Goal: Information Seeking & Learning: Learn about a topic

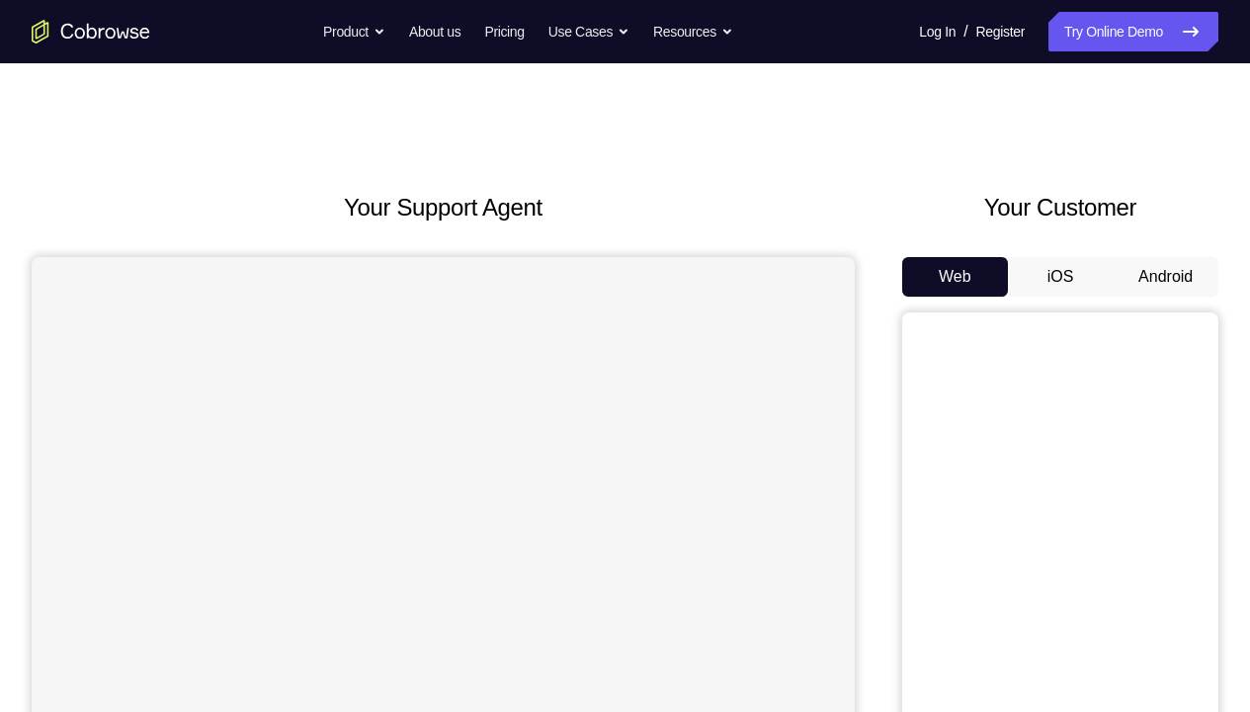
click at [1127, 264] on button "Android" at bounding box center [1166, 277] width 106 height 40
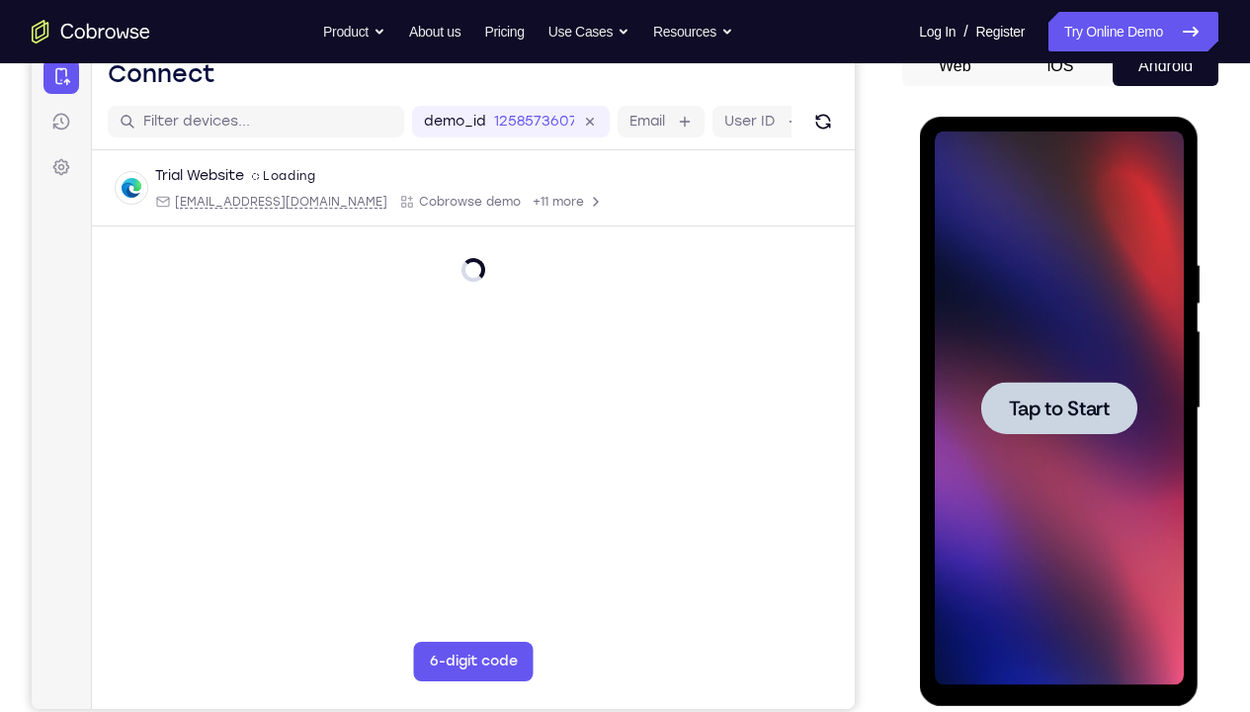
click at [1081, 404] on span "Tap to Start" at bounding box center [1058, 408] width 101 height 20
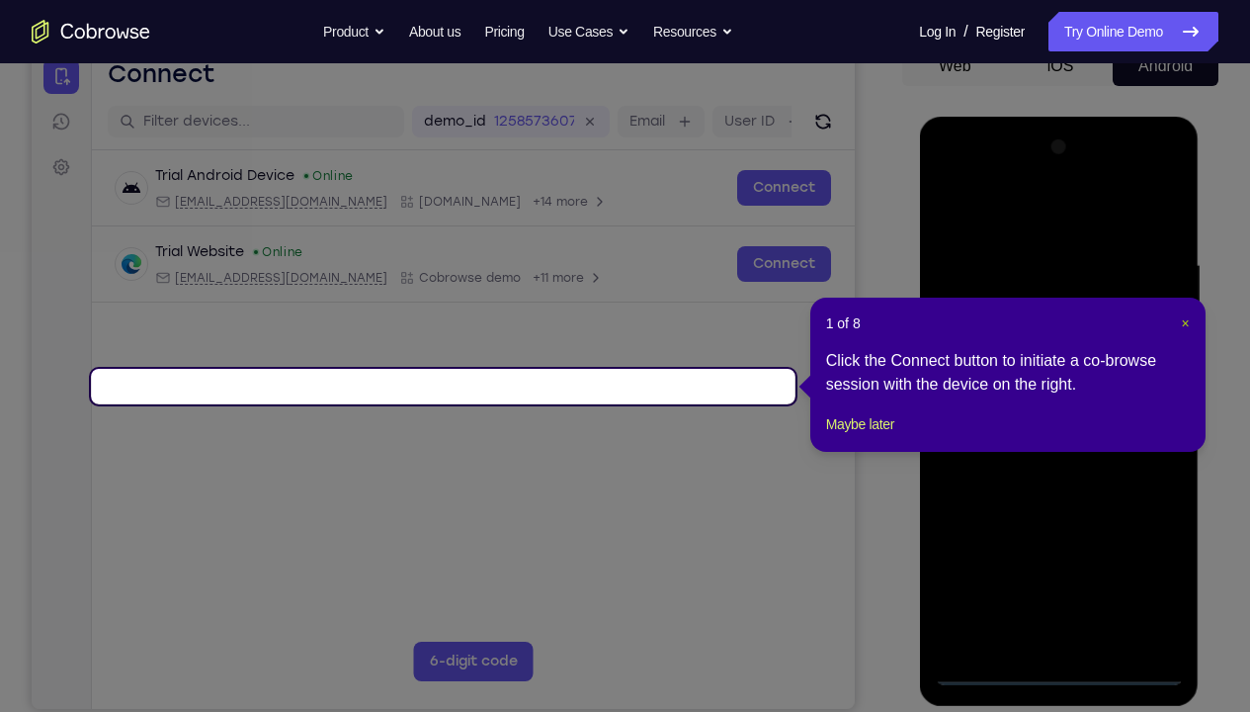
click at [1183, 317] on span "×" at bounding box center [1185, 323] width 8 height 16
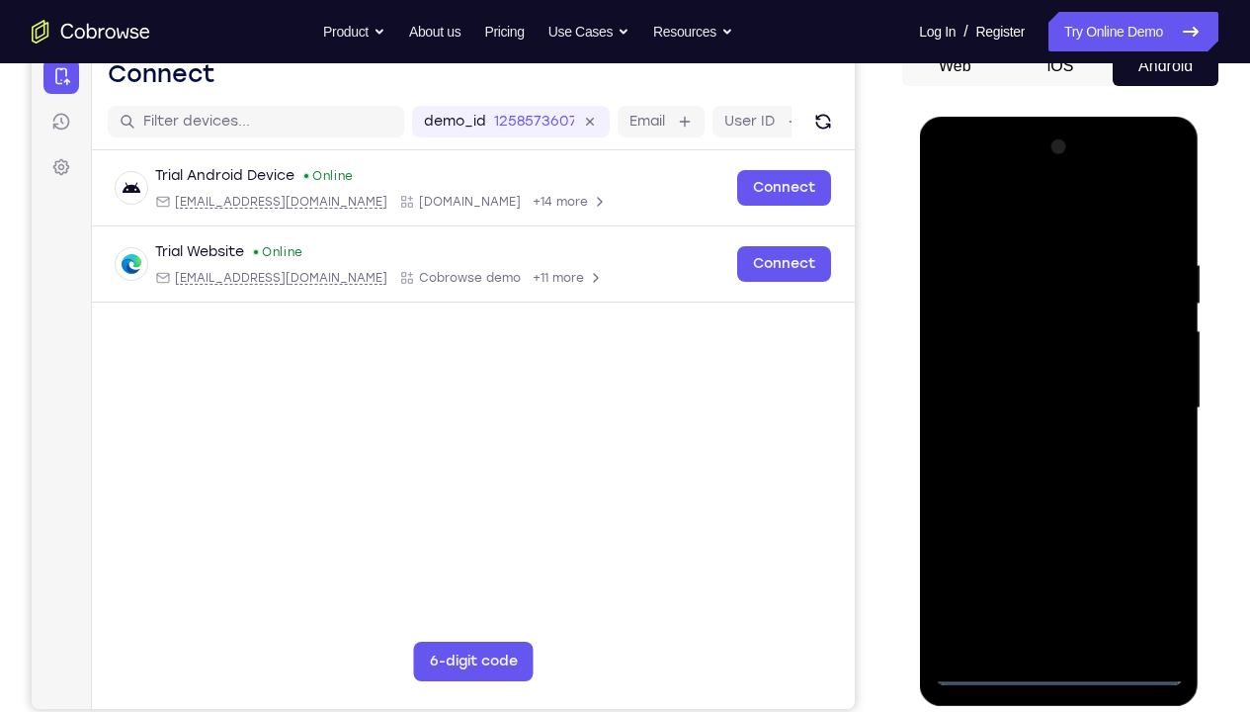
click at [1058, 529] on div at bounding box center [1058, 407] width 249 height 553
click at [1138, 529] on div at bounding box center [1058, 407] width 249 height 553
click at [996, 176] on div at bounding box center [1058, 407] width 249 height 553
click at [1147, 386] on div at bounding box center [1058, 407] width 249 height 553
click at [1034, 440] on div at bounding box center [1058, 407] width 249 height 553
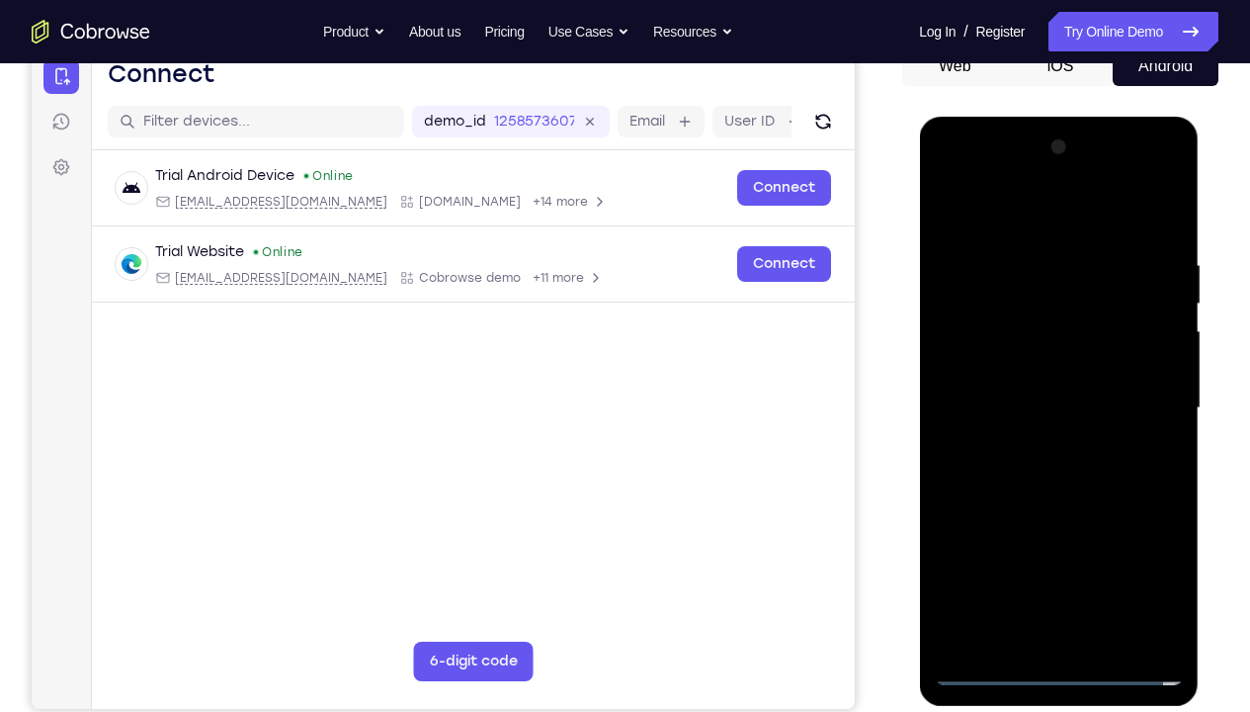
click at [999, 375] on div at bounding box center [1058, 407] width 249 height 553
click at [995, 364] on div at bounding box center [1058, 407] width 249 height 553
click at [1041, 400] on div at bounding box center [1058, 407] width 249 height 553
click at [1089, 497] on div at bounding box center [1058, 407] width 249 height 553
click at [1154, 202] on div at bounding box center [1058, 407] width 249 height 553
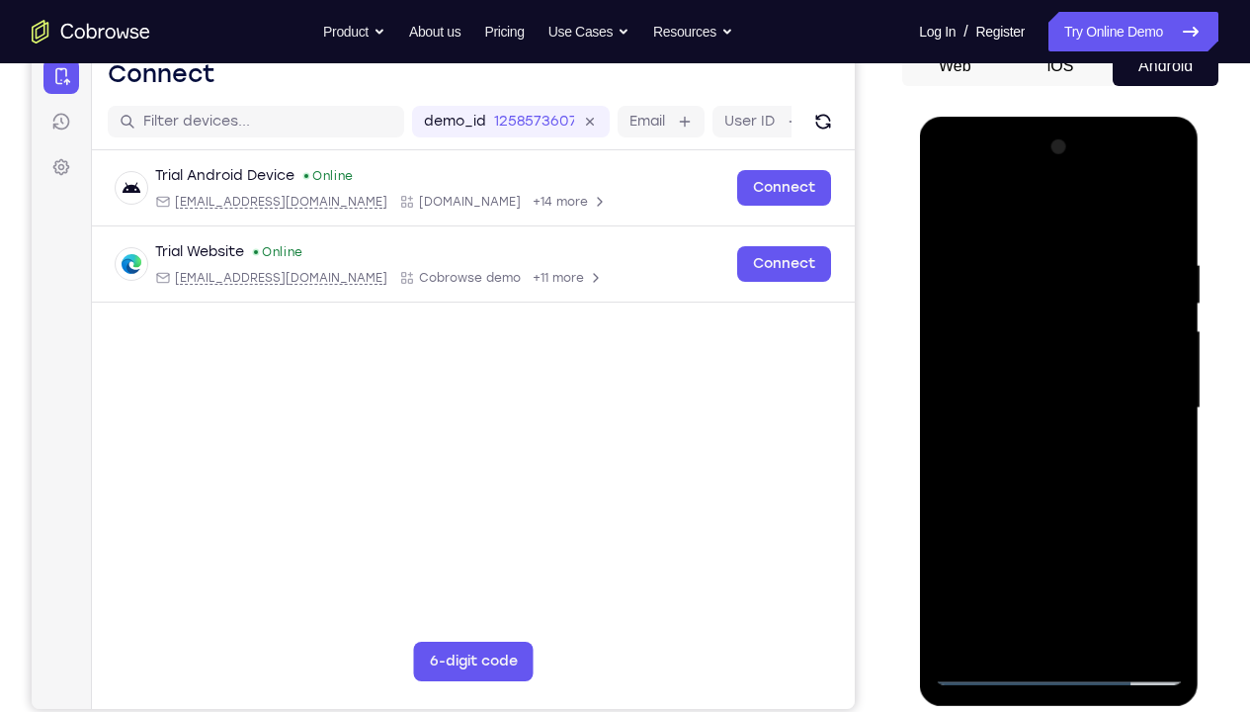
click at [1033, 232] on div at bounding box center [1058, 407] width 249 height 553
click at [1165, 213] on div at bounding box center [1058, 407] width 249 height 553
click at [1167, 195] on div at bounding box center [1058, 407] width 249 height 553
click at [1013, 219] on div at bounding box center [1058, 407] width 249 height 553
click at [1169, 199] on div at bounding box center [1058, 407] width 249 height 553
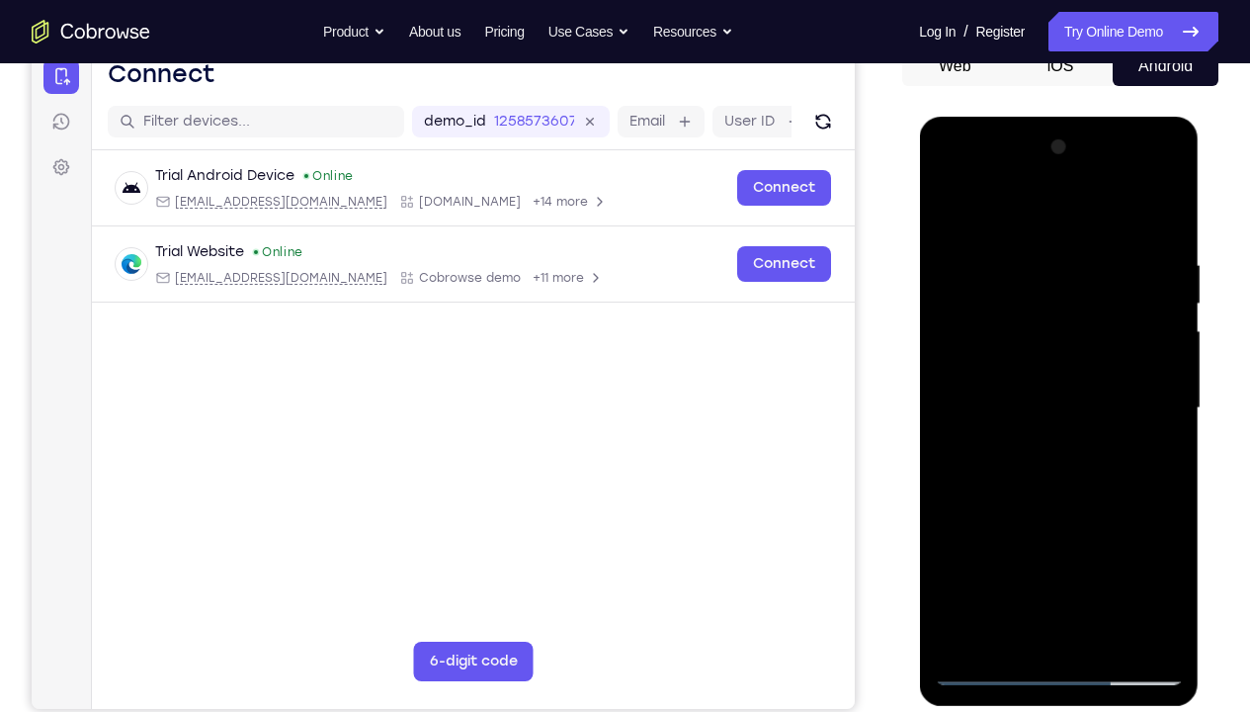
click at [954, 254] on div at bounding box center [1058, 407] width 249 height 553
click at [960, 397] on div at bounding box center [1058, 407] width 249 height 553
click at [1142, 265] on div at bounding box center [1058, 407] width 249 height 553
click at [1164, 209] on div at bounding box center [1058, 407] width 249 height 553
click at [958, 256] on div at bounding box center [1058, 407] width 249 height 553
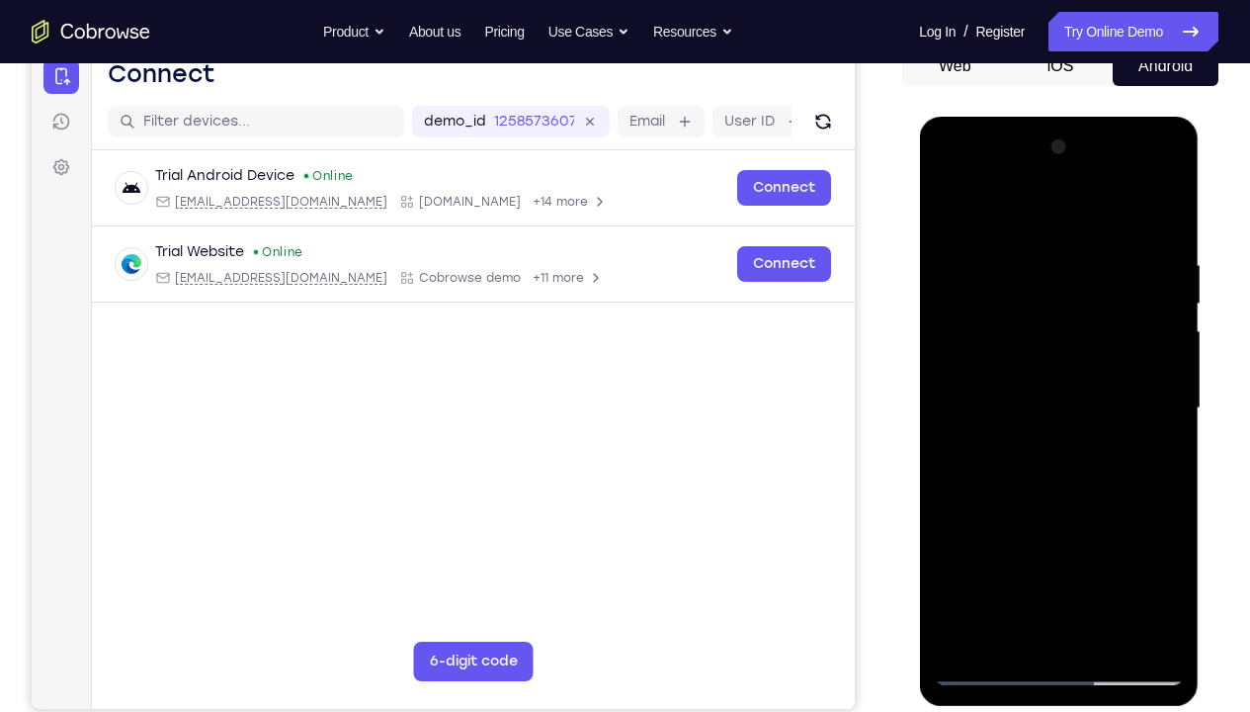
click at [960, 398] on div at bounding box center [1058, 407] width 249 height 553
click at [1047, 275] on div at bounding box center [1058, 407] width 249 height 553
click at [1024, 529] on div at bounding box center [1058, 407] width 249 height 553
click at [951, 211] on div at bounding box center [1058, 407] width 249 height 553
click at [951, 207] on div at bounding box center [1058, 407] width 249 height 553
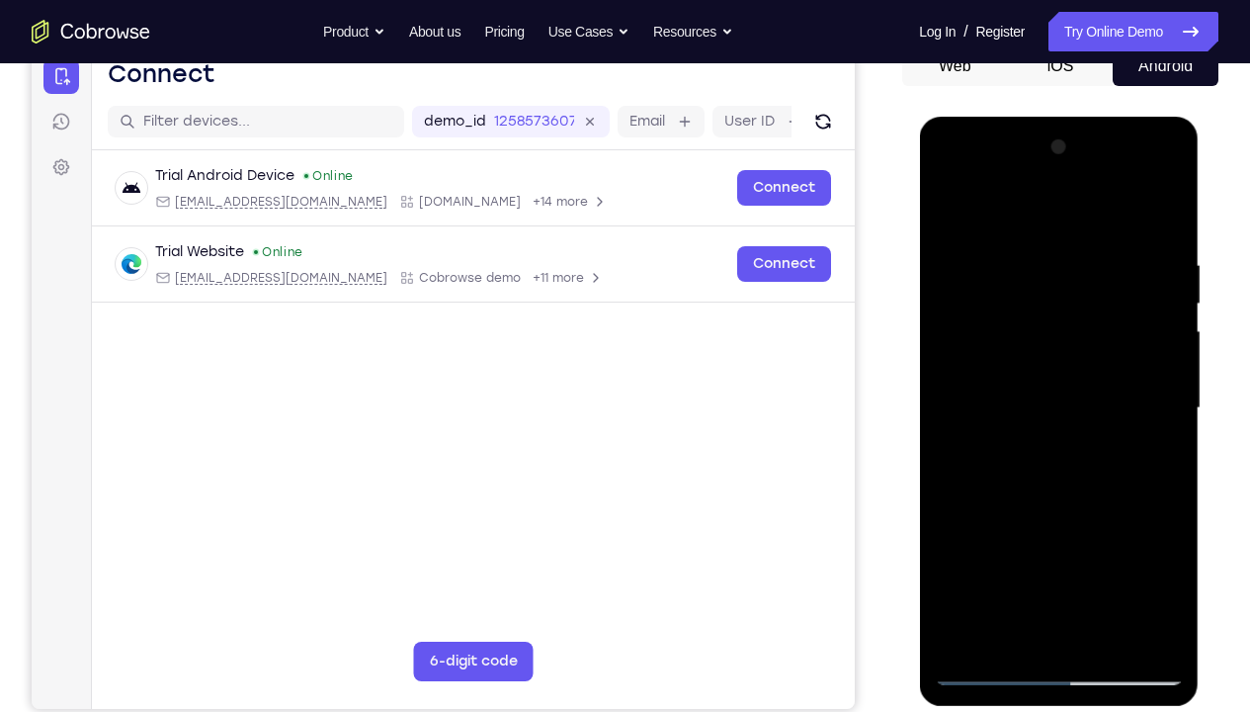
click at [970, 529] on div at bounding box center [1058, 407] width 249 height 553
click at [966, 201] on div at bounding box center [1058, 407] width 249 height 553
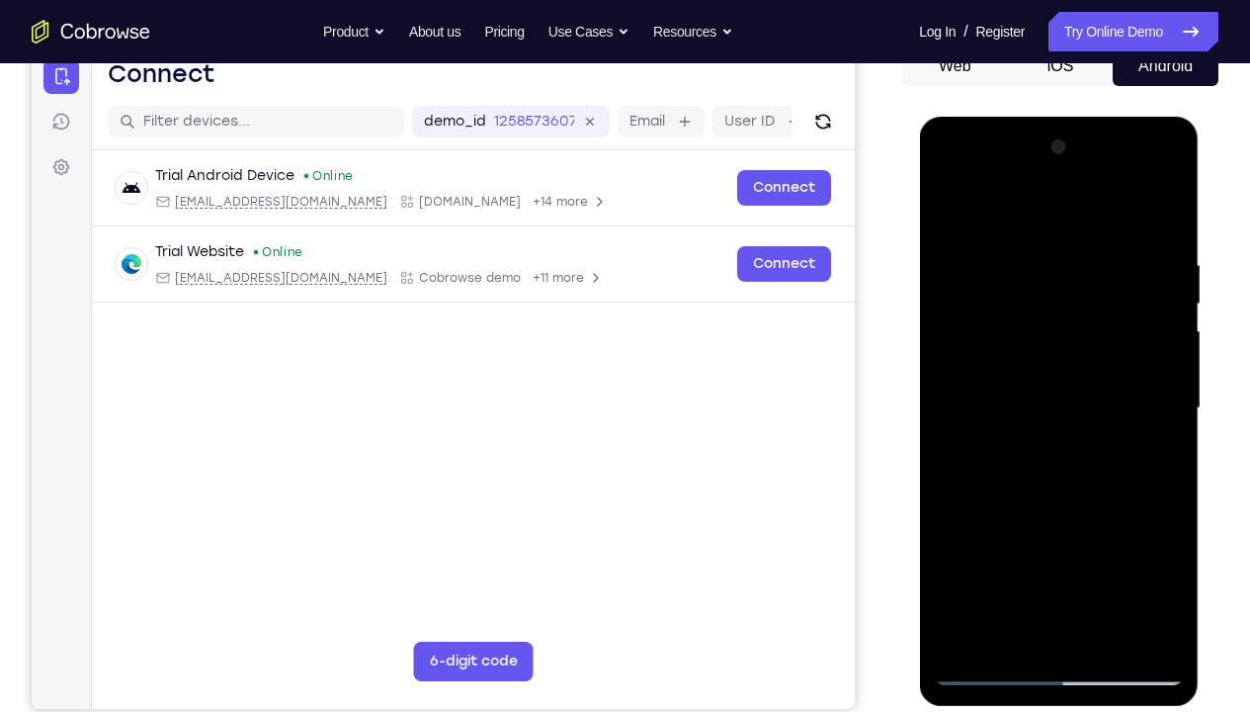
click at [1075, 211] on div at bounding box center [1058, 407] width 249 height 553
drag, startPoint x: 1102, startPoint y: 321, endPoint x: 1128, endPoint y: 185, distance: 138.8
click at [1120, 201] on div at bounding box center [1058, 407] width 249 height 553
click at [1128, 185] on div at bounding box center [1058, 407] width 249 height 553
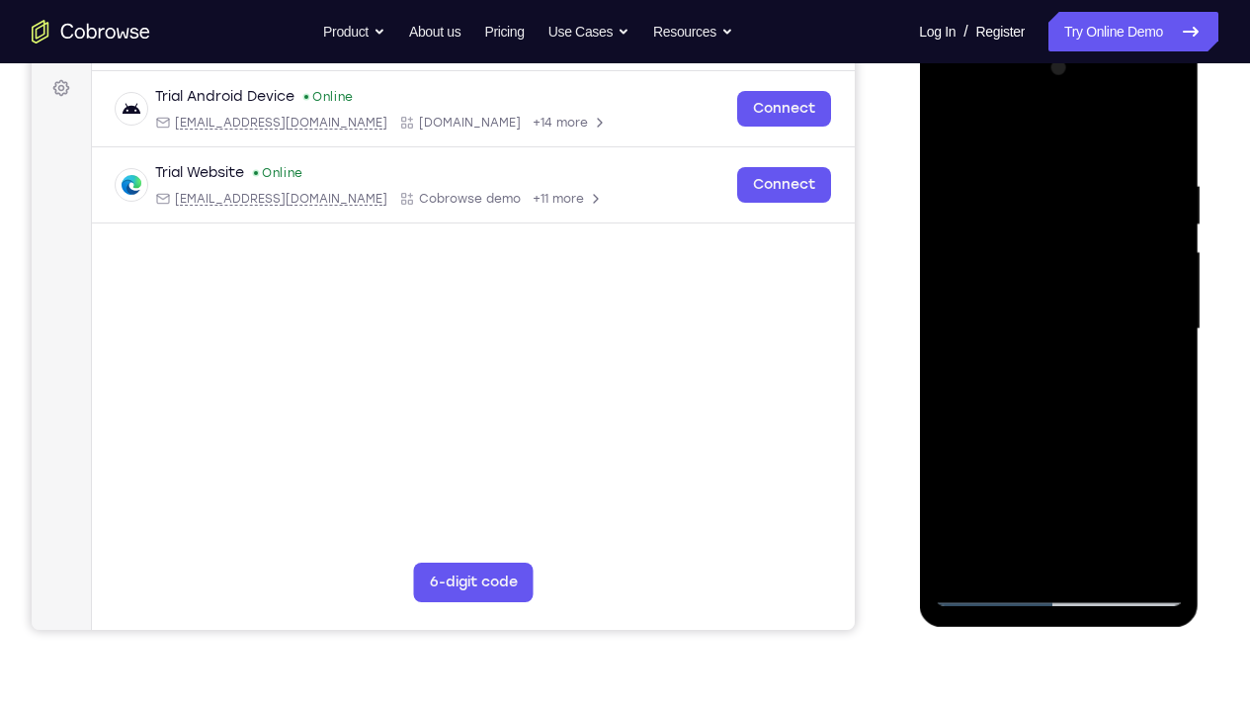
scroll to position [289, 0]
drag, startPoint x: 1100, startPoint y: 293, endPoint x: 1088, endPoint y: 316, distance: 26.5
click at [1088, 316] on div at bounding box center [1058, 329] width 249 height 553
drag, startPoint x: 1083, startPoint y: 407, endPoint x: 1060, endPoint y: 293, distance: 116.9
click at [1060, 336] on div at bounding box center [1058, 329] width 249 height 553
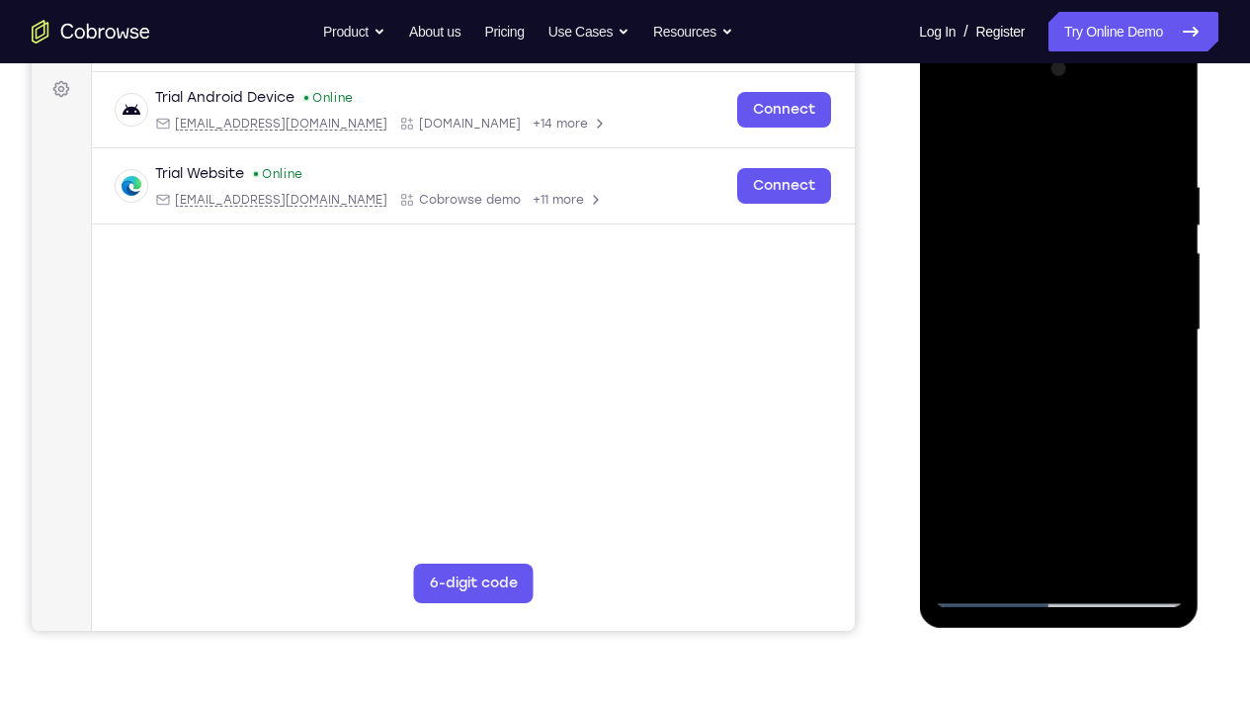
drag, startPoint x: 1060, startPoint y: 382, endPoint x: 1054, endPoint y: 302, distance: 80.3
click at [1054, 302] on div at bounding box center [1058, 329] width 249 height 553
drag, startPoint x: 1101, startPoint y: 400, endPoint x: 1047, endPoint y: 200, distance: 207.9
click at [1047, 200] on div at bounding box center [1058, 329] width 249 height 553
drag, startPoint x: 1102, startPoint y: 348, endPoint x: 1092, endPoint y: 279, distance: 69.9
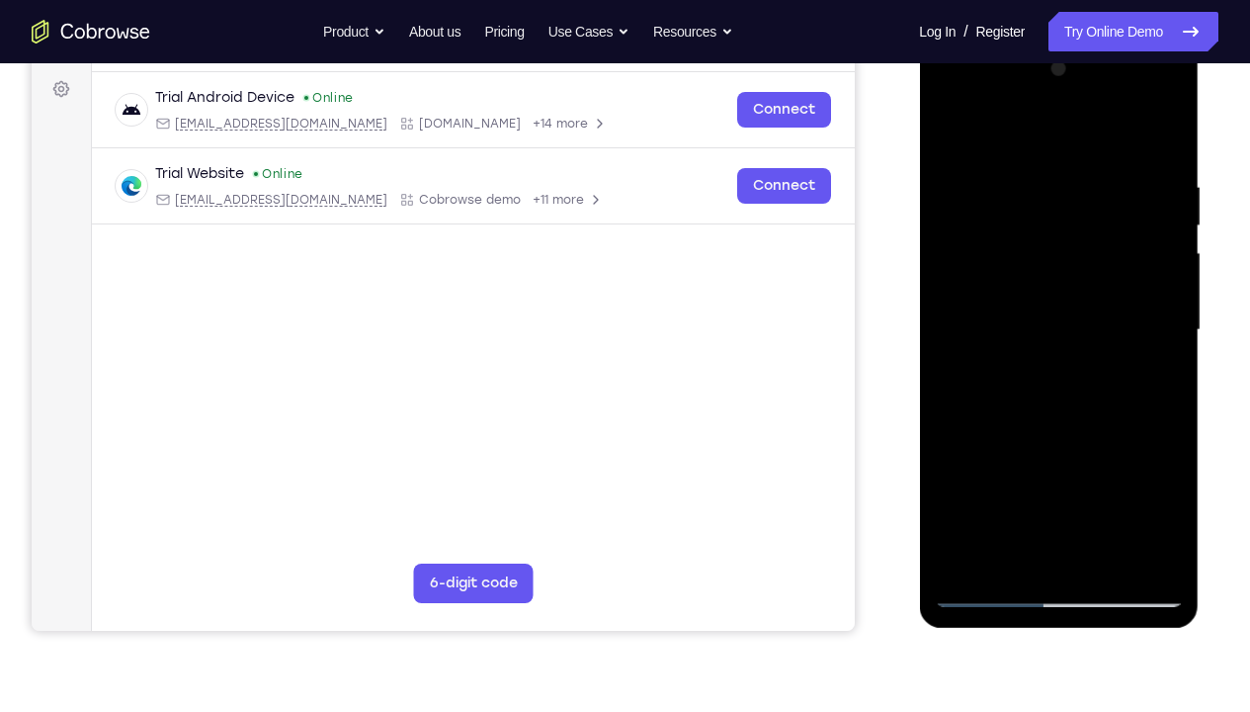
click at [1092, 279] on div at bounding box center [1058, 329] width 249 height 553
drag, startPoint x: 1068, startPoint y: 388, endPoint x: 1033, endPoint y: 137, distance: 253.5
click at [1033, 137] on div at bounding box center [1058, 329] width 249 height 553
drag, startPoint x: 1025, startPoint y: 474, endPoint x: 989, endPoint y: 275, distance: 202.8
click at [989, 275] on div at bounding box center [1058, 329] width 249 height 553
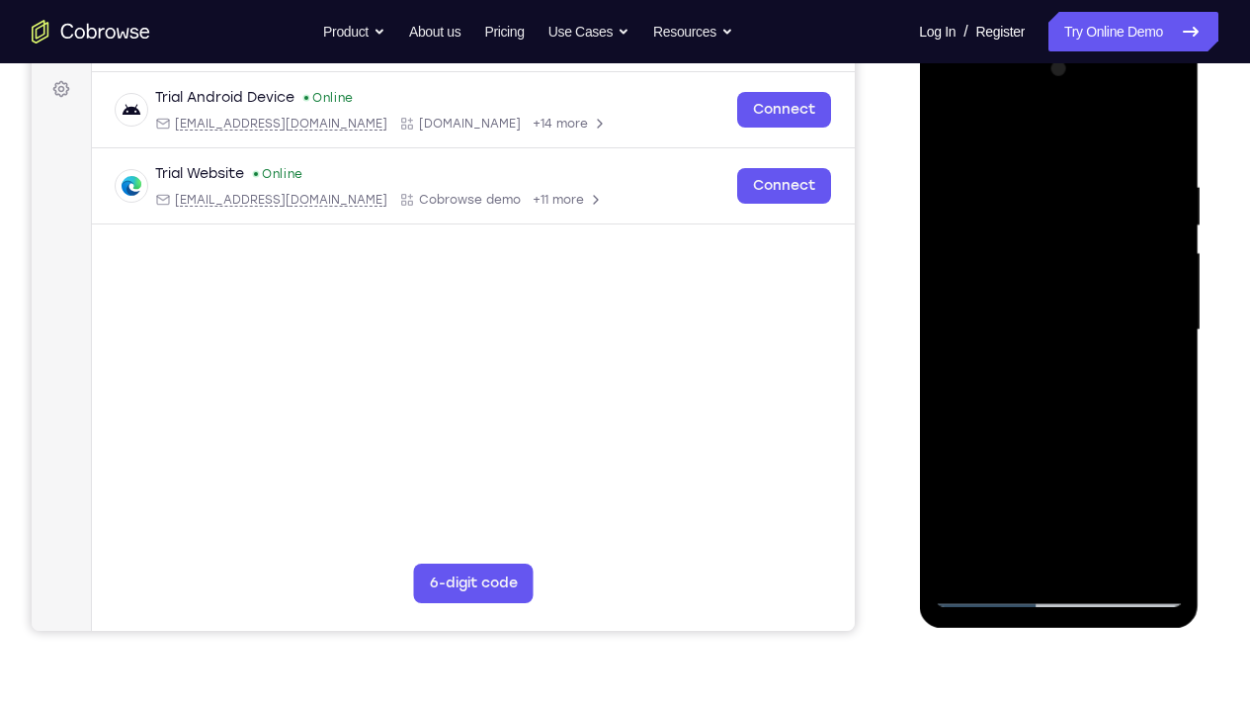
drag, startPoint x: 1088, startPoint y: 328, endPoint x: 1111, endPoint y: 516, distance: 189.1
click at [1111, 516] on div at bounding box center [1058, 329] width 249 height 553
drag, startPoint x: 1084, startPoint y: 417, endPoint x: 1048, endPoint y: 211, distance: 209.8
click at [1048, 211] on div at bounding box center [1058, 329] width 249 height 553
drag, startPoint x: 1039, startPoint y: 353, endPoint x: 1040, endPoint y: 140, distance: 212.5
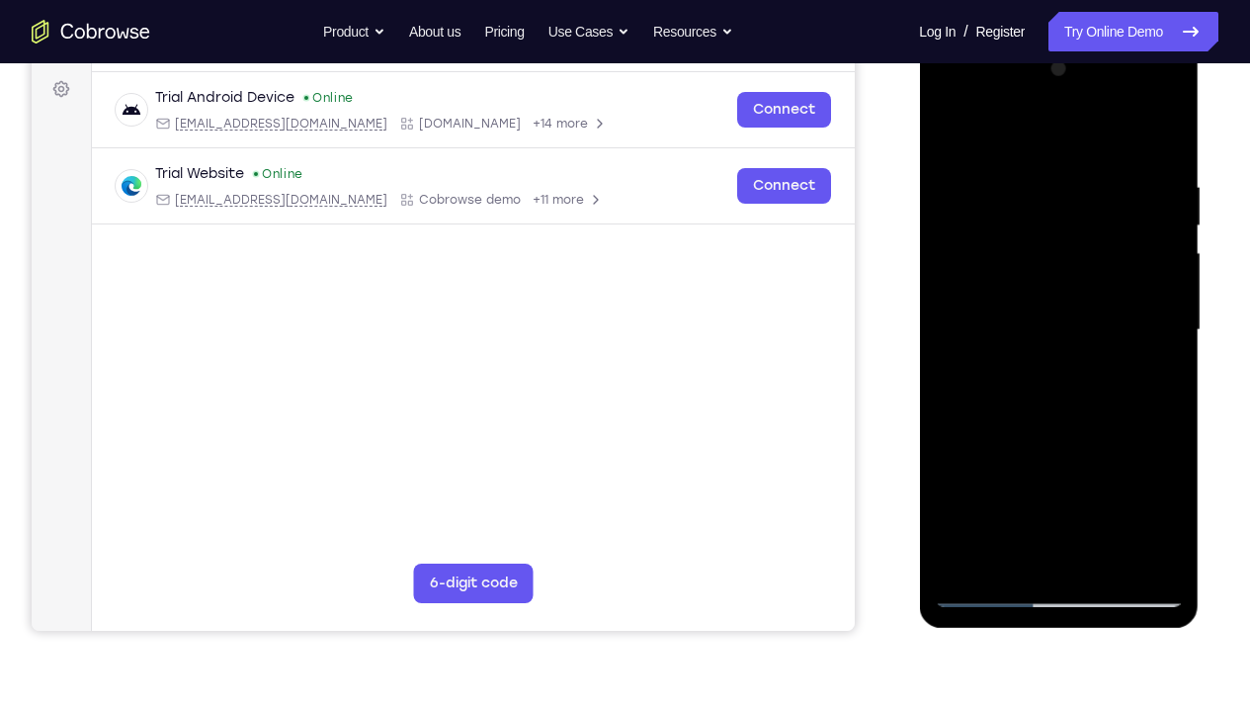
click at [1040, 140] on div at bounding box center [1058, 329] width 249 height 553
drag, startPoint x: 1052, startPoint y: 247, endPoint x: 1060, endPoint y: 321, distance: 74.7
click at [1060, 321] on div at bounding box center [1058, 329] width 249 height 553
drag, startPoint x: 1059, startPoint y: 323, endPoint x: 1050, endPoint y: 353, distance: 31.3
click at [1050, 353] on div at bounding box center [1058, 329] width 249 height 553
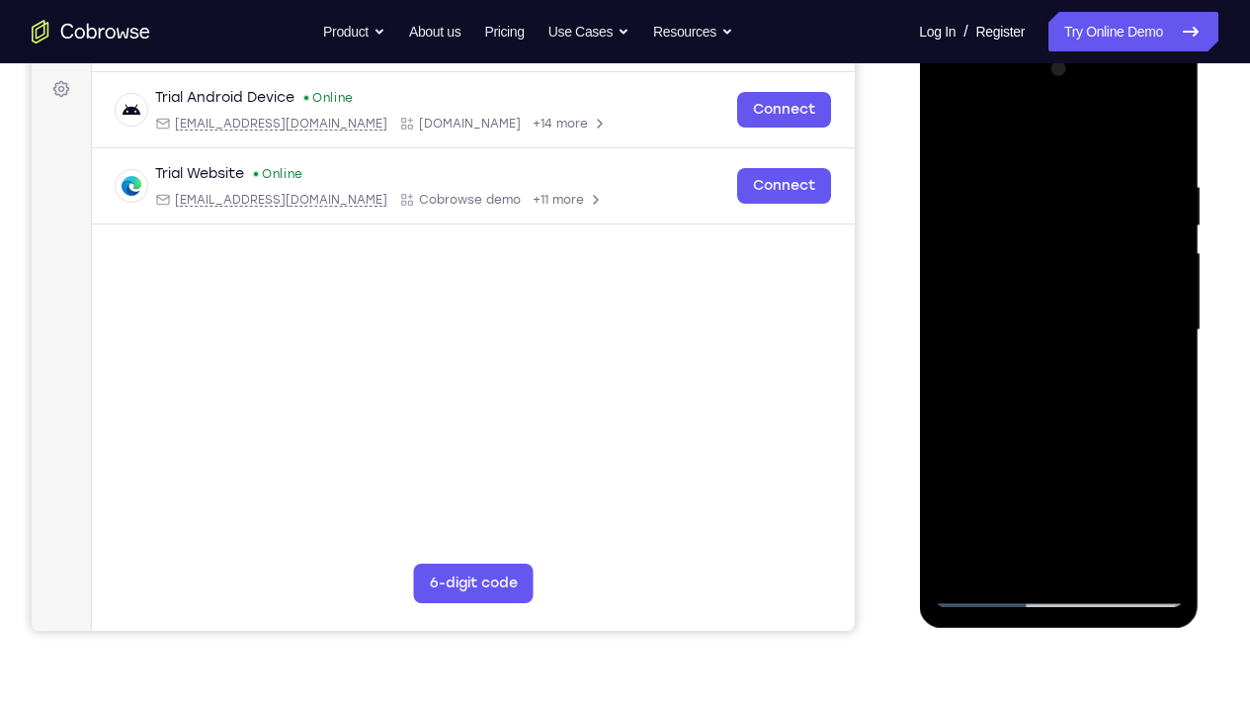
drag, startPoint x: 1050, startPoint y: 353, endPoint x: 1049, endPoint y: 391, distance: 38.6
click at [1049, 391] on div at bounding box center [1058, 329] width 249 height 553
drag, startPoint x: 1049, startPoint y: 325, endPoint x: 1041, endPoint y: 361, distance: 36.4
click at [1041, 361] on div at bounding box center [1058, 329] width 249 height 553
click at [1167, 314] on div at bounding box center [1058, 329] width 249 height 553
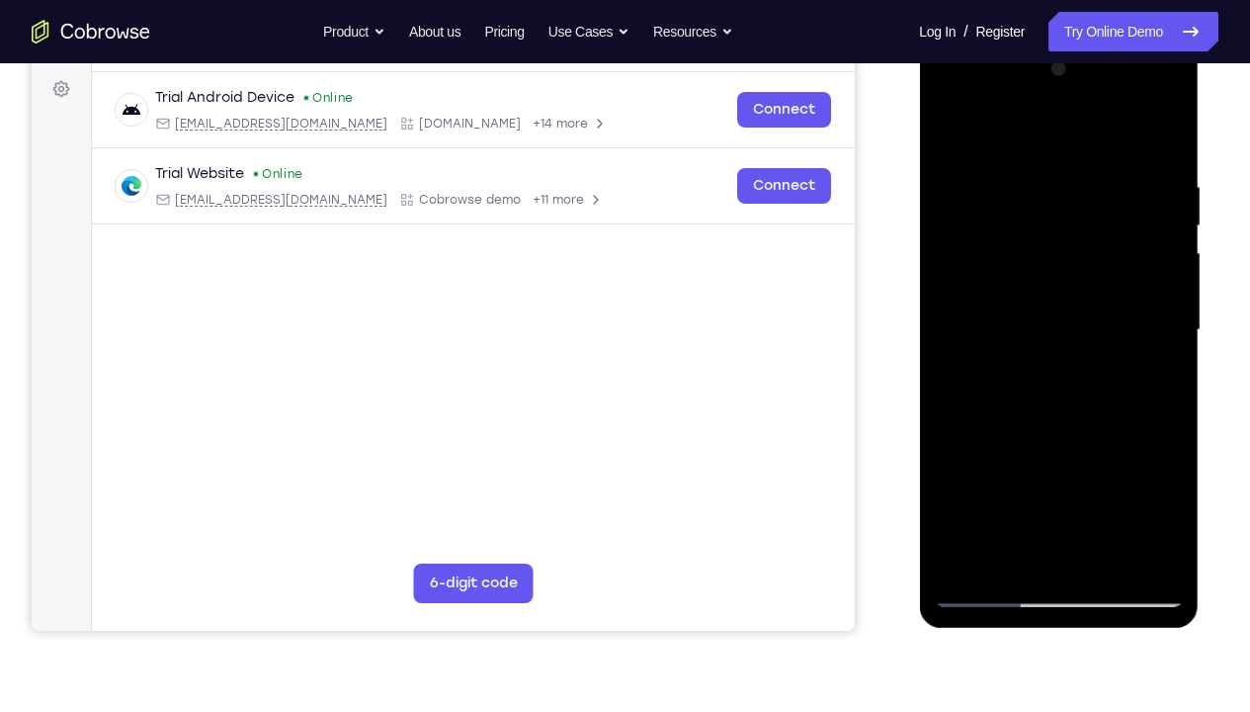
click at [1167, 314] on div at bounding box center [1058, 329] width 249 height 553
drag, startPoint x: 1097, startPoint y: 268, endPoint x: 1102, endPoint y: 355, distance: 87.1
click at [1102, 355] on div at bounding box center [1058, 329] width 249 height 553
drag, startPoint x: 1131, startPoint y: 365, endPoint x: 1101, endPoint y: 233, distance: 134.7
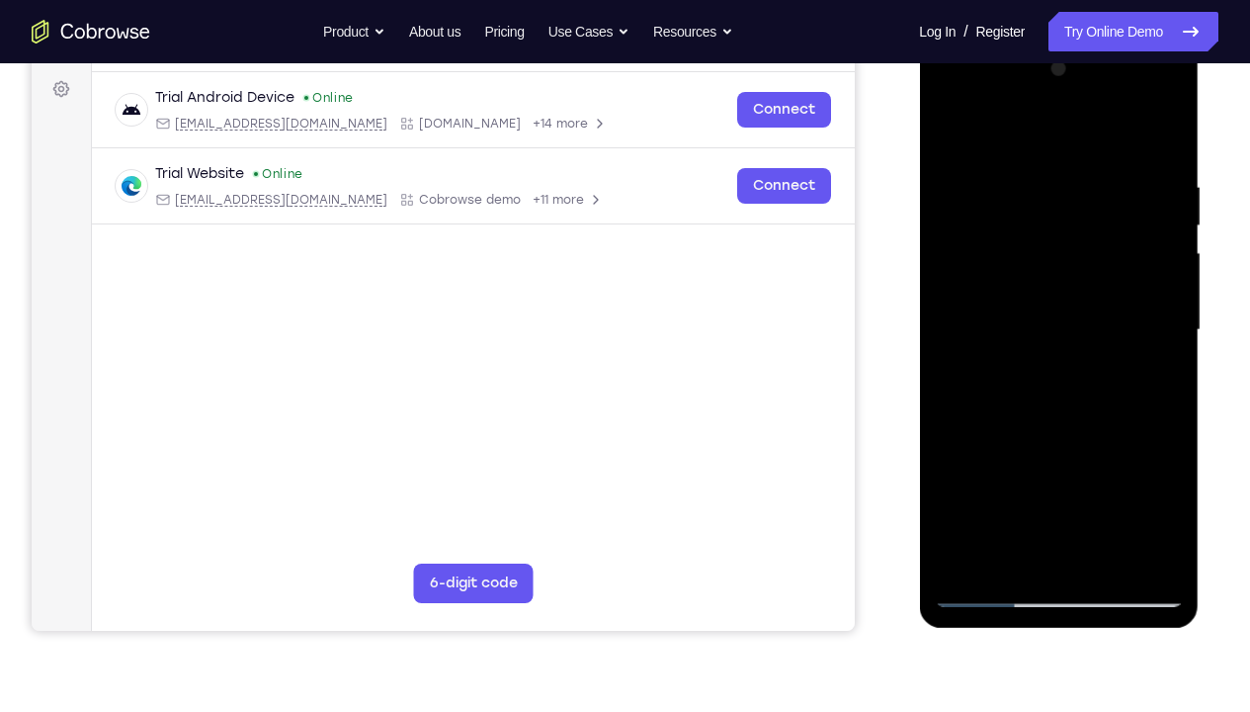
click at [1101, 233] on div at bounding box center [1058, 329] width 249 height 553
drag, startPoint x: 1167, startPoint y: 387, endPoint x: 1062, endPoint y: 132, distance: 275.7
click at [1062, 132] on div at bounding box center [1058, 329] width 249 height 553
click at [1108, 529] on div at bounding box center [1058, 329] width 249 height 553
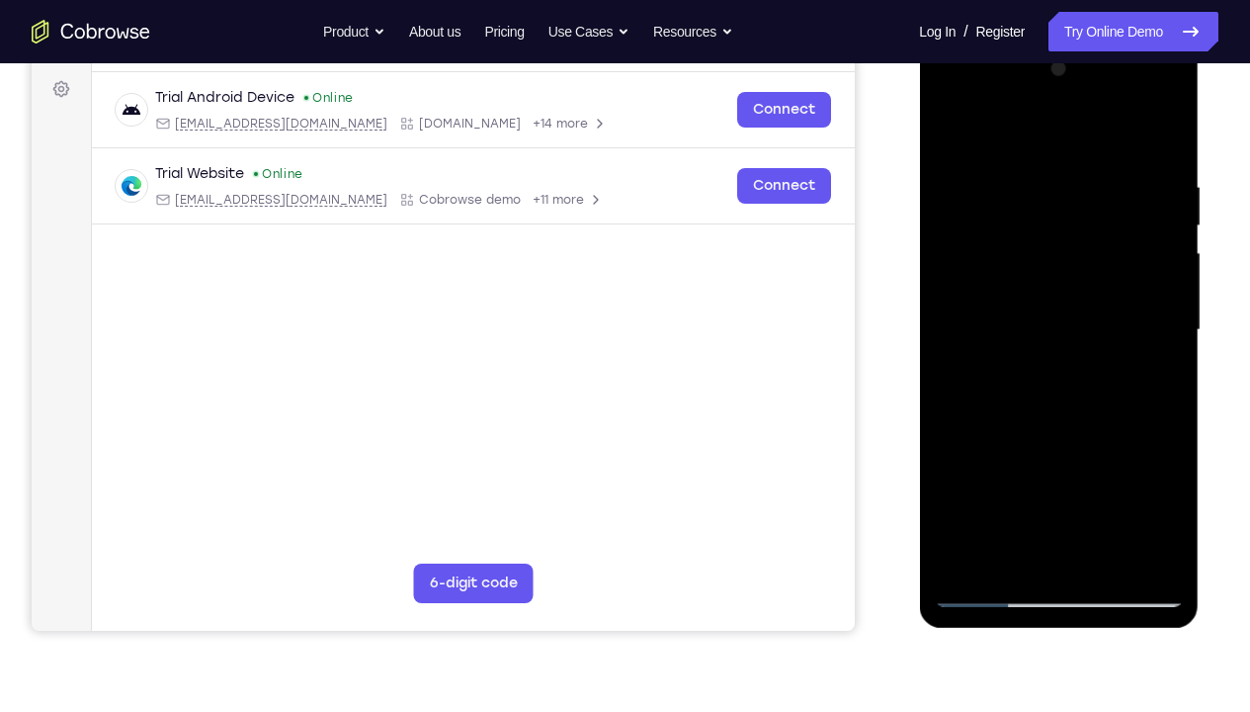
click at [1108, 529] on div at bounding box center [1058, 329] width 249 height 553
click at [1066, 423] on div at bounding box center [1058, 329] width 249 height 553
click at [1089, 354] on div at bounding box center [1058, 329] width 249 height 553
click at [1064, 272] on div at bounding box center [1058, 329] width 249 height 553
click at [954, 132] on div at bounding box center [1058, 329] width 249 height 553
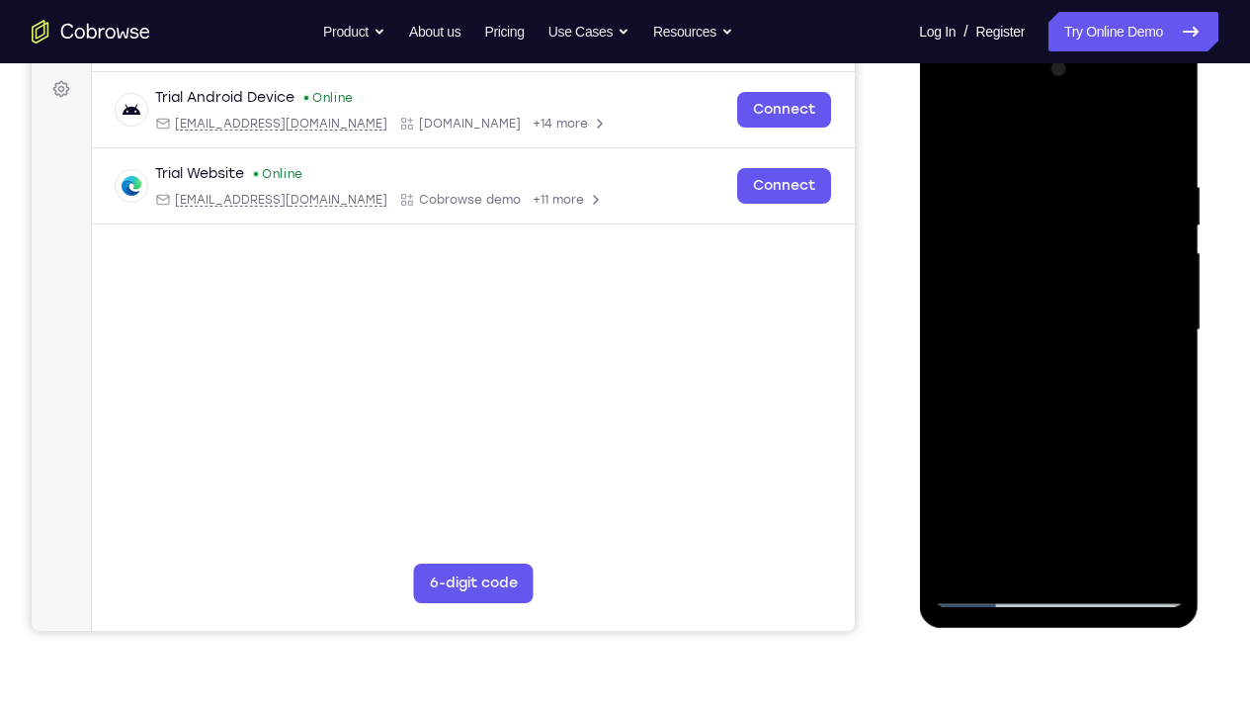
click at [1078, 312] on div at bounding box center [1058, 329] width 249 height 553
click at [953, 126] on div at bounding box center [1058, 329] width 249 height 553
click at [1157, 529] on div at bounding box center [1058, 329] width 249 height 553
drag, startPoint x: 1014, startPoint y: 443, endPoint x: 976, endPoint y: 307, distance: 140.5
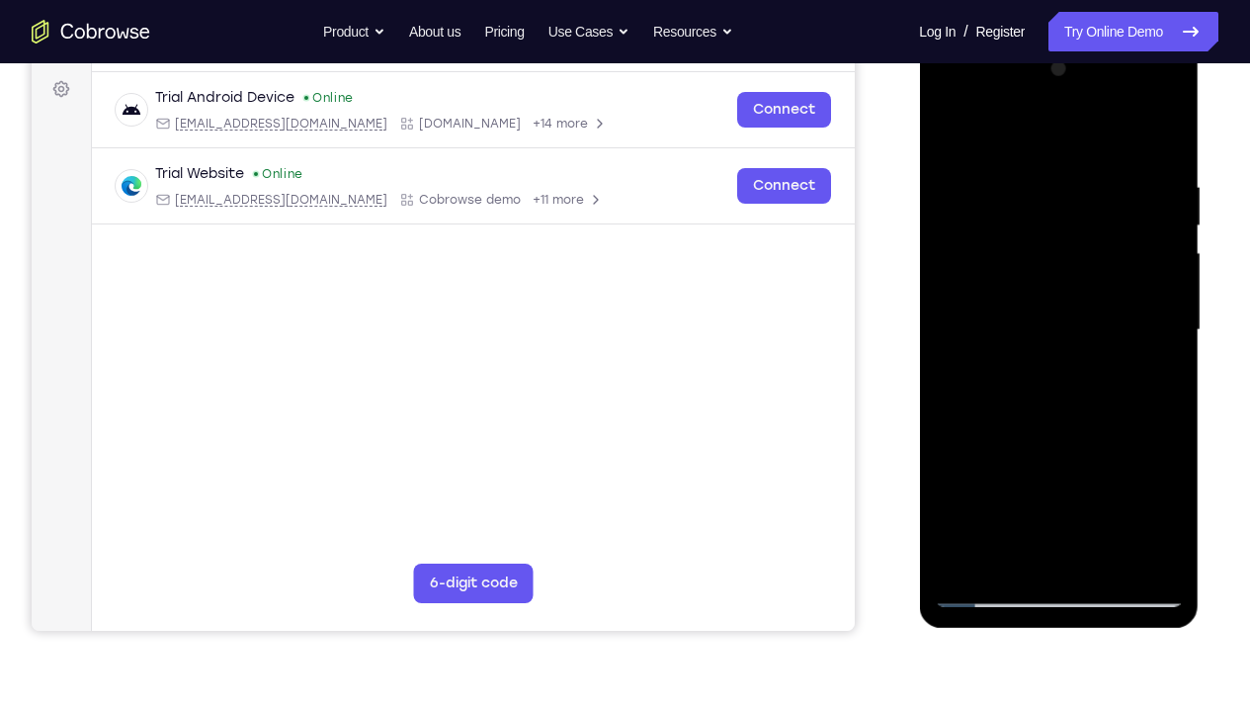
click at [976, 307] on div at bounding box center [1058, 329] width 249 height 553
click at [974, 529] on div at bounding box center [1058, 329] width 249 height 553
drag, startPoint x: 1100, startPoint y: 437, endPoint x: 1051, endPoint y: 336, distance: 112.3
click at [1051, 336] on div at bounding box center [1058, 329] width 249 height 553
drag, startPoint x: 1051, startPoint y: 336, endPoint x: 1101, endPoint y: 544, distance: 213.6
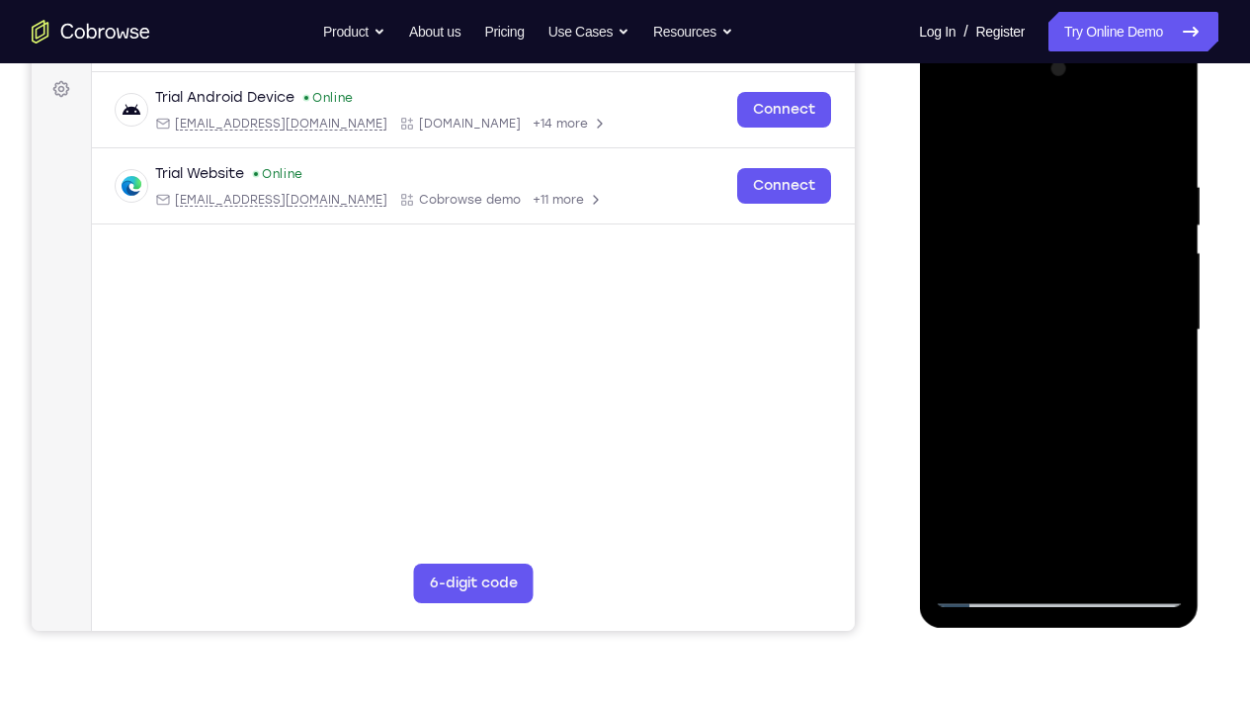
click at [1101, 529] on div at bounding box center [1058, 329] width 249 height 553
click at [960, 529] on div at bounding box center [1058, 329] width 249 height 553
click at [962, 529] on div at bounding box center [1058, 329] width 249 height 553
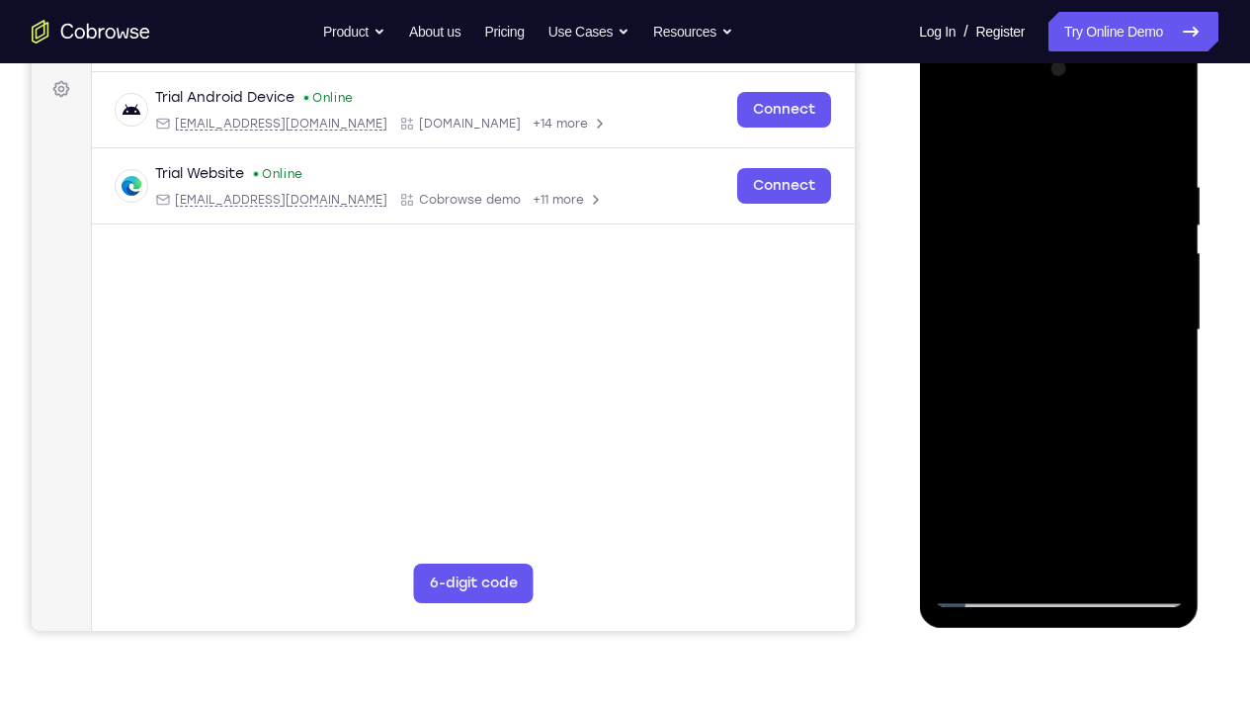
click at [962, 529] on div at bounding box center [1058, 329] width 249 height 553
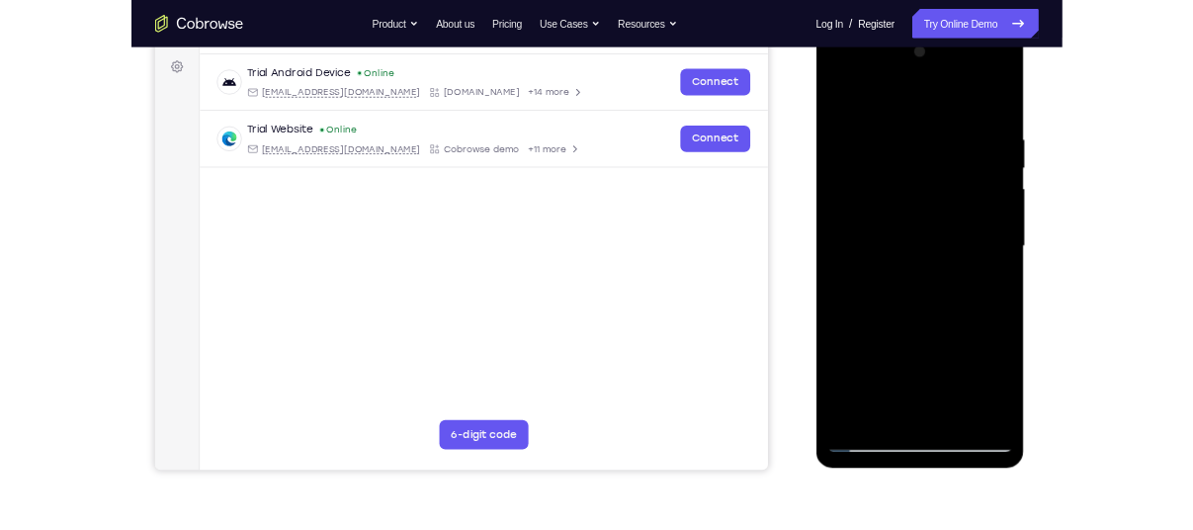
scroll to position [0, 0]
